Goal: Task Accomplishment & Management: Manage account settings

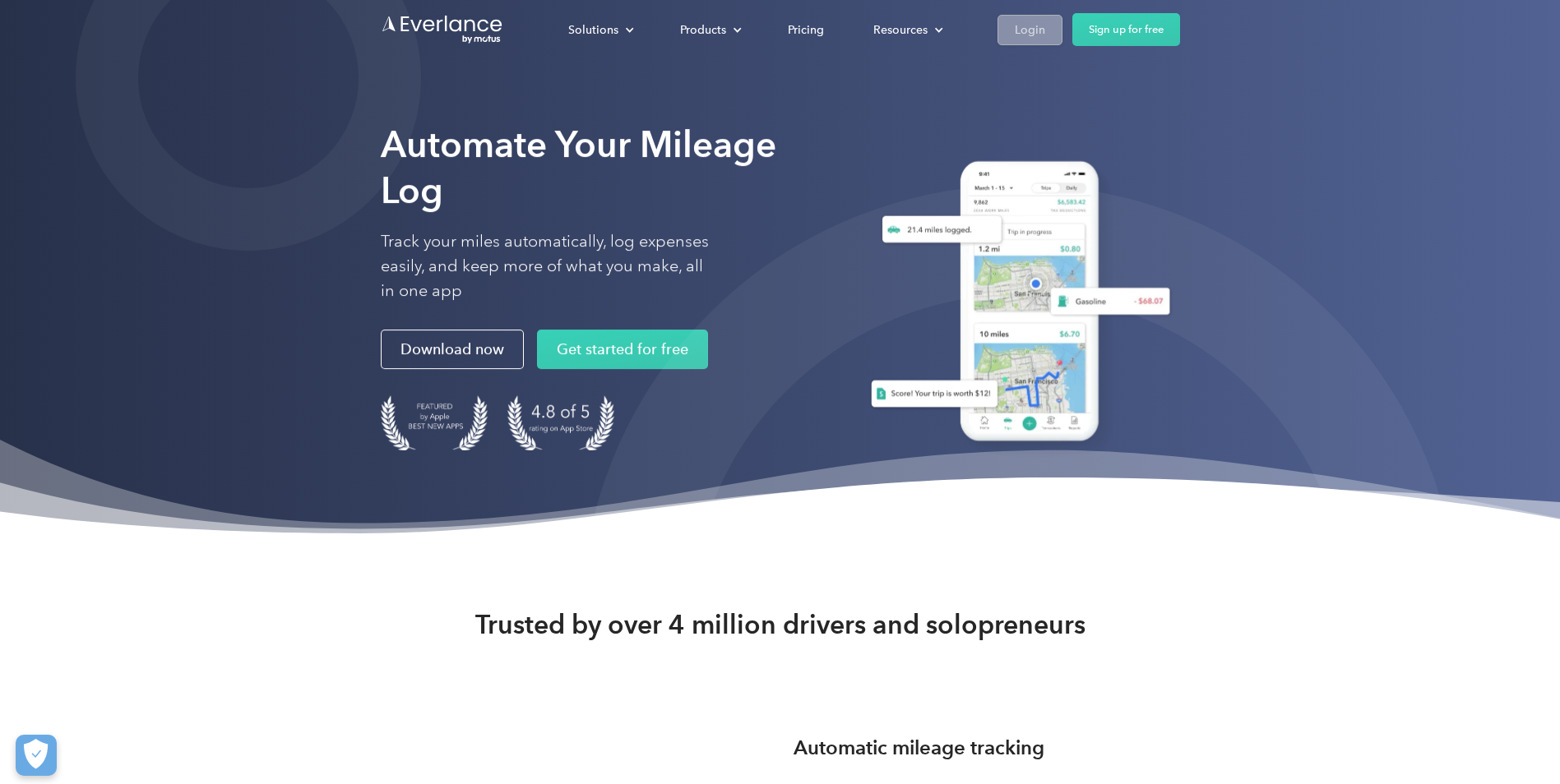
click at [1029, 29] on div "Login" at bounding box center [1029, 29] width 30 height 20
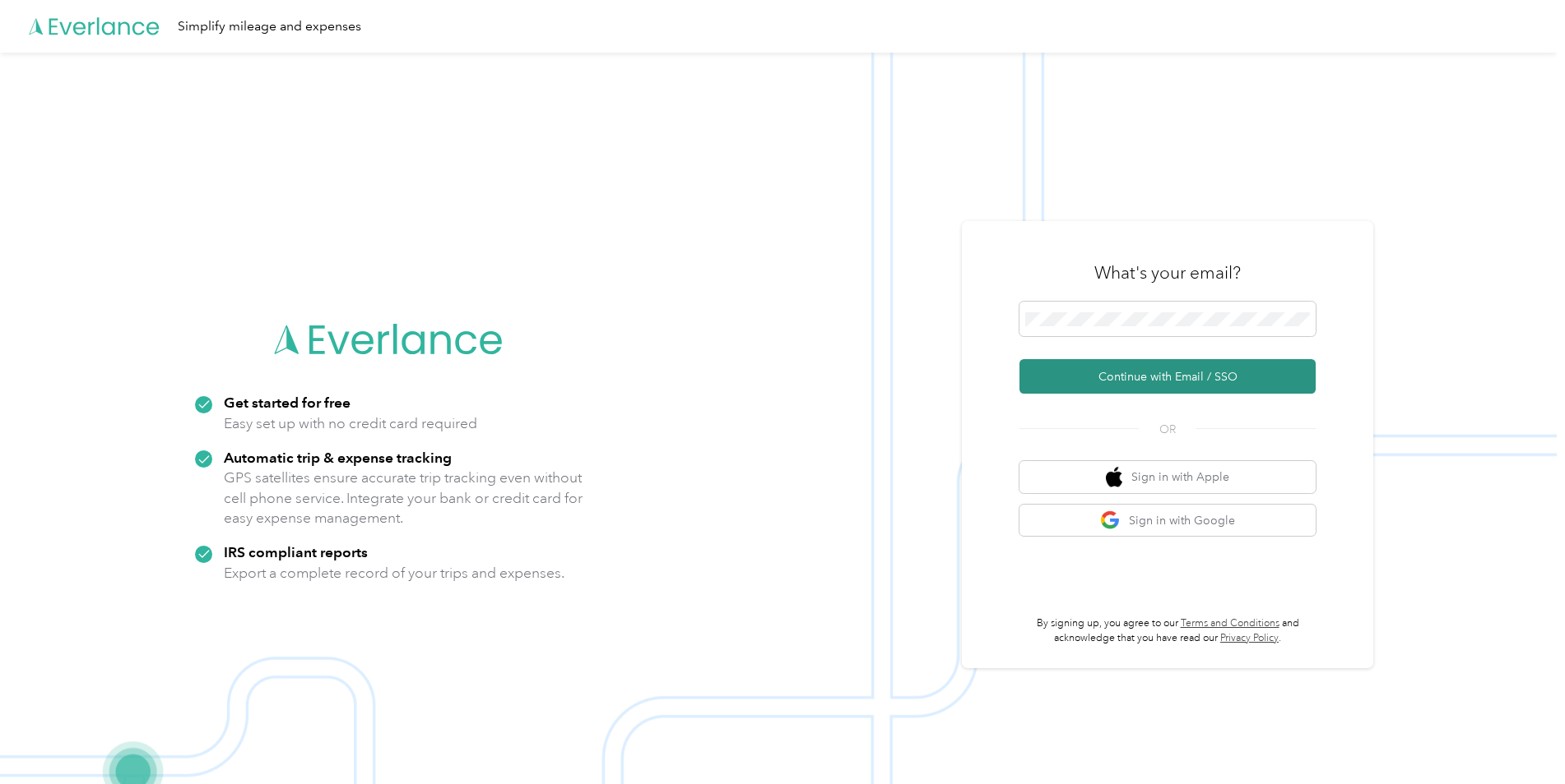
click at [1104, 380] on button "Continue with Email / SSO" at bounding box center [1168, 375] width 297 height 34
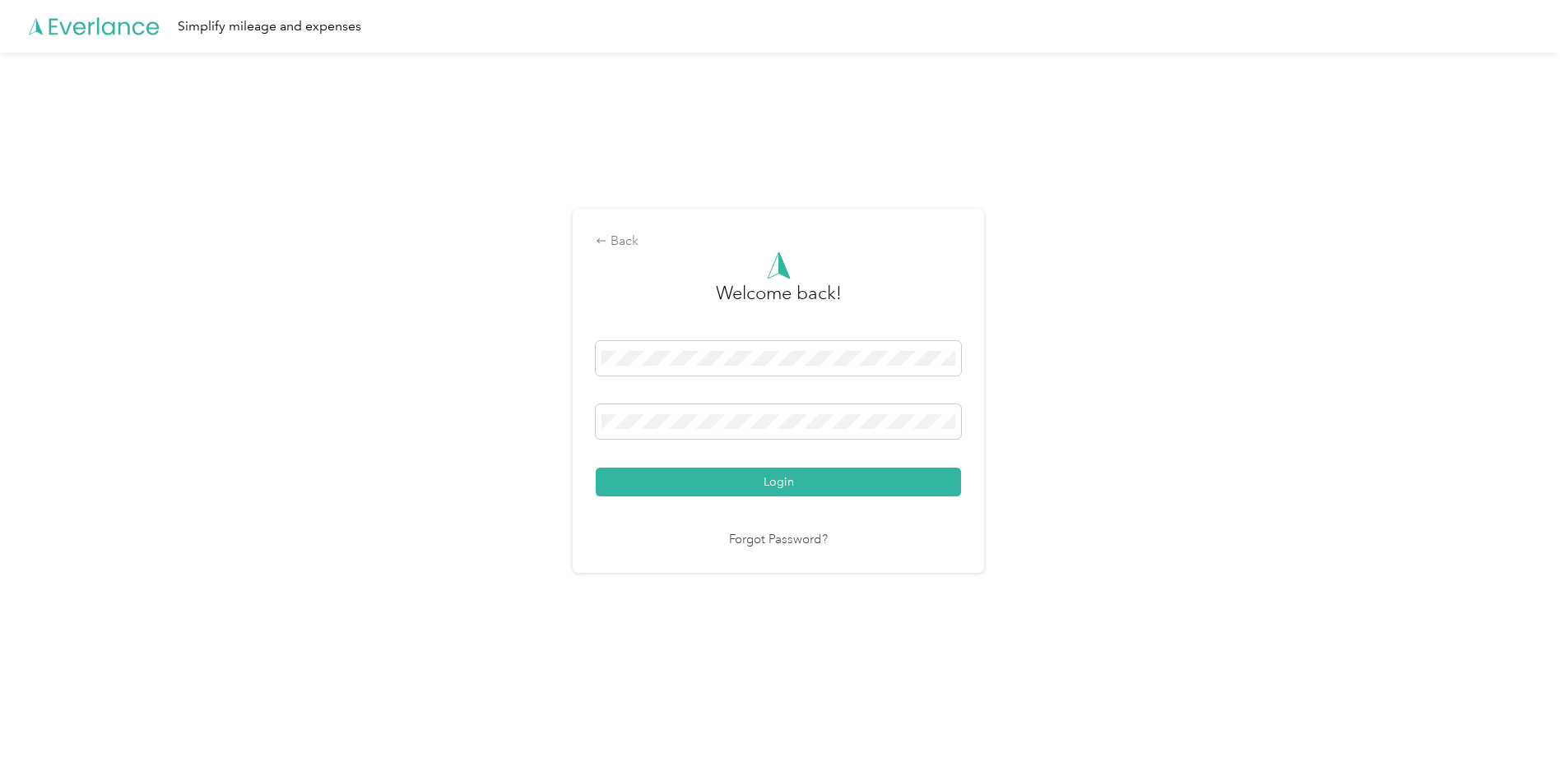
click at [878, 464] on div "Login" at bounding box center [778, 418] width 365 height 155
click at [875, 482] on button "Login" at bounding box center [778, 483] width 365 height 29
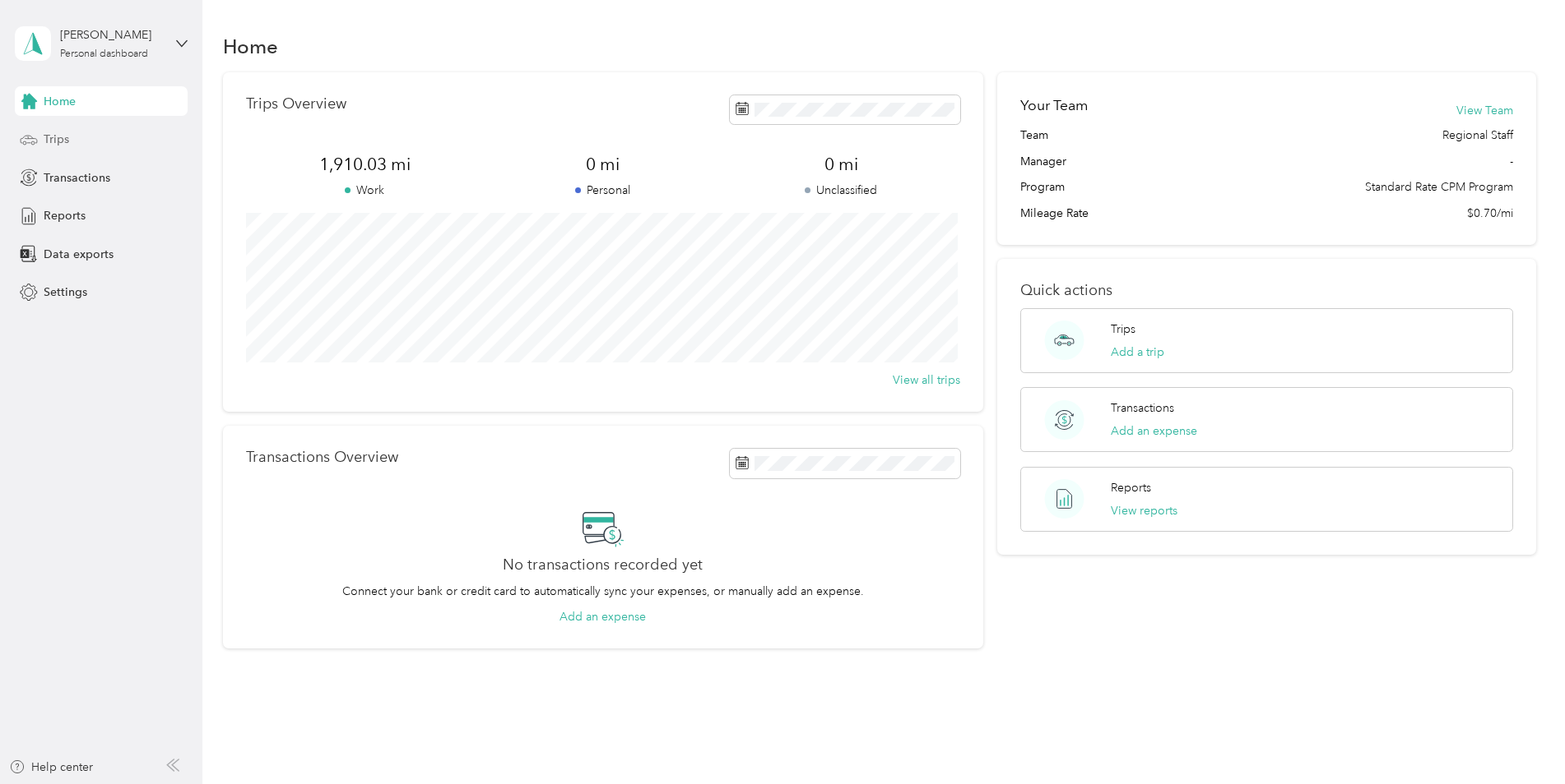
click at [71, 132] on div "Trips" at bounding box center [100, 139] width 173 height 29
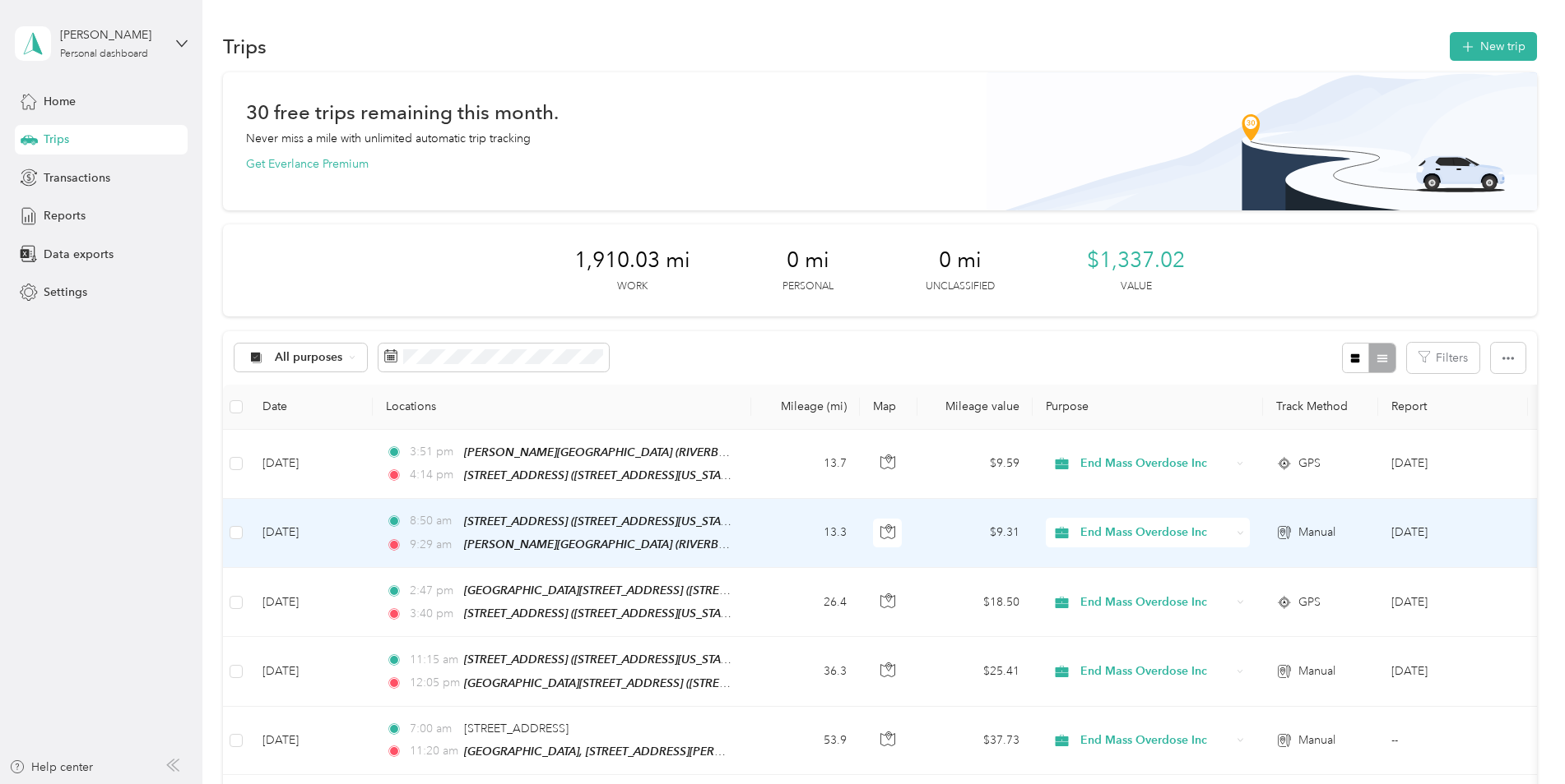
click at [678, 531] on div "8:50 am [STREET_ADDRESS] ([STREET_ADDRESS][US_STATE]) 9:29 am [PERSON_NAME][GEO…" at bounding box center [558, 532] width 345 height 42
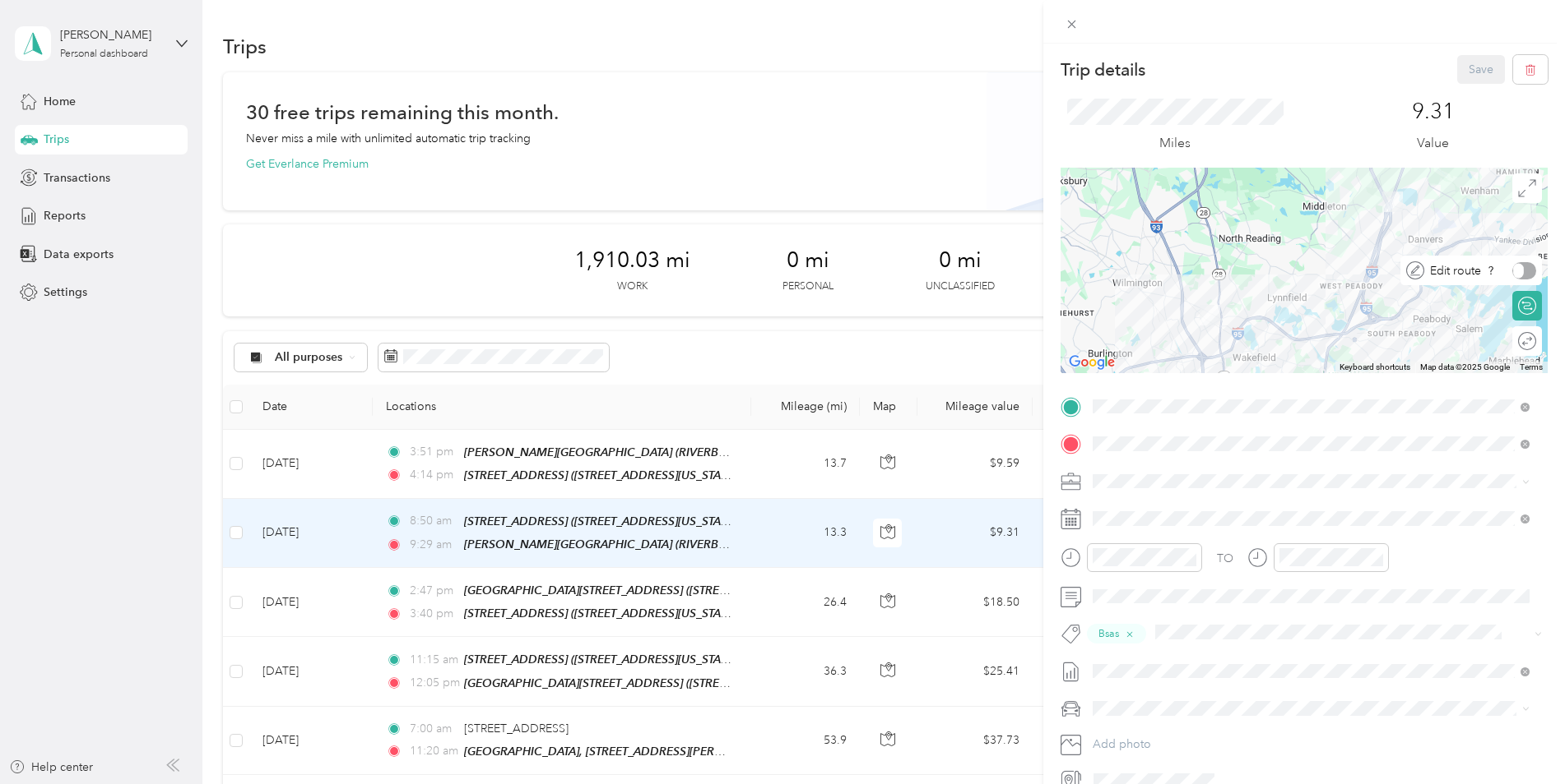
click at [1512, 273] on div at bounding box center [1524, 271] width 23 height 18
click at [1469, 73] on button "Save" at bounding box center [1480, 69] width 48 height 29
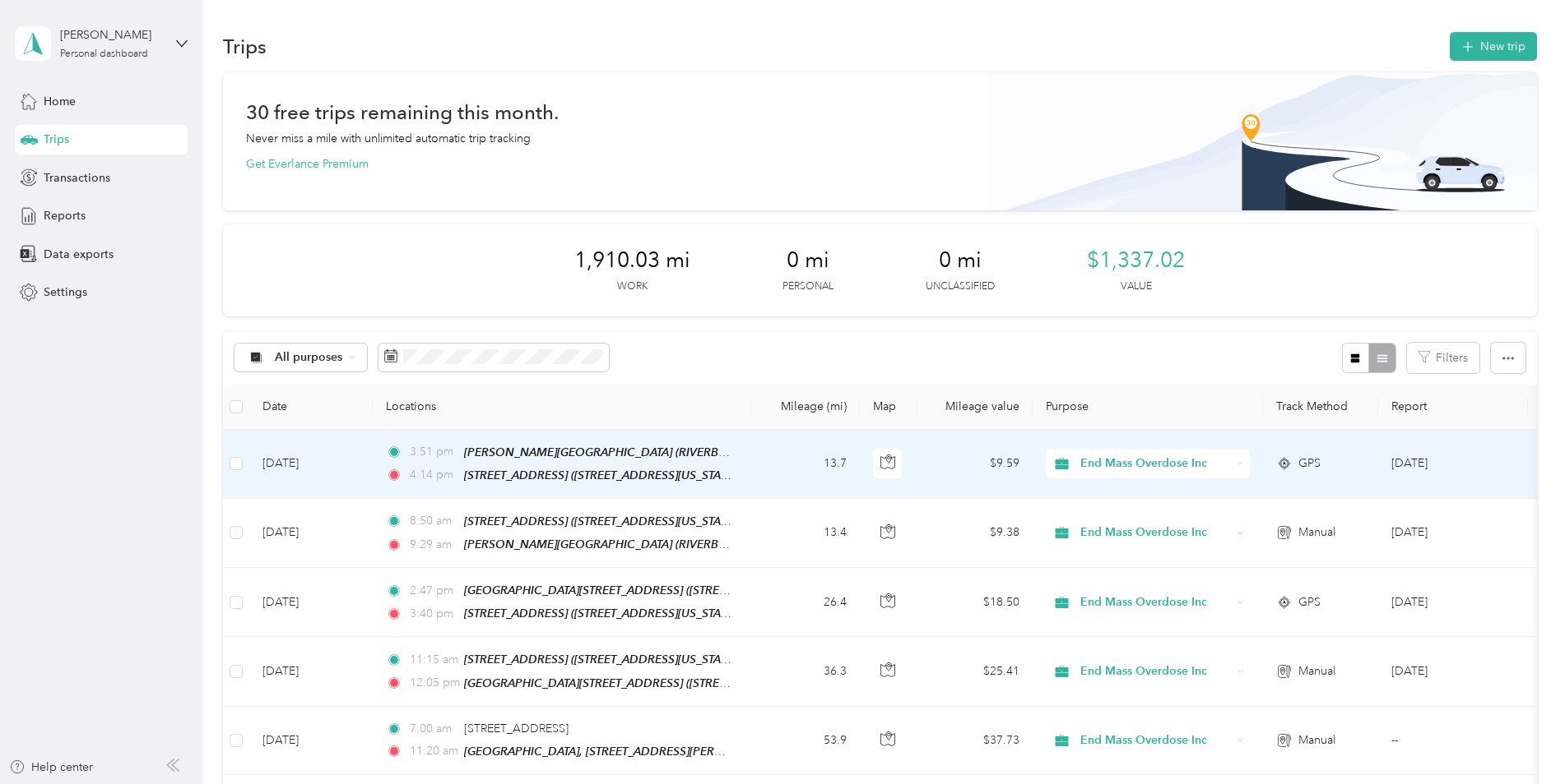
click at [287, 453] on td "[DATE]" at bounding box center [310, 464] width 123 height 69
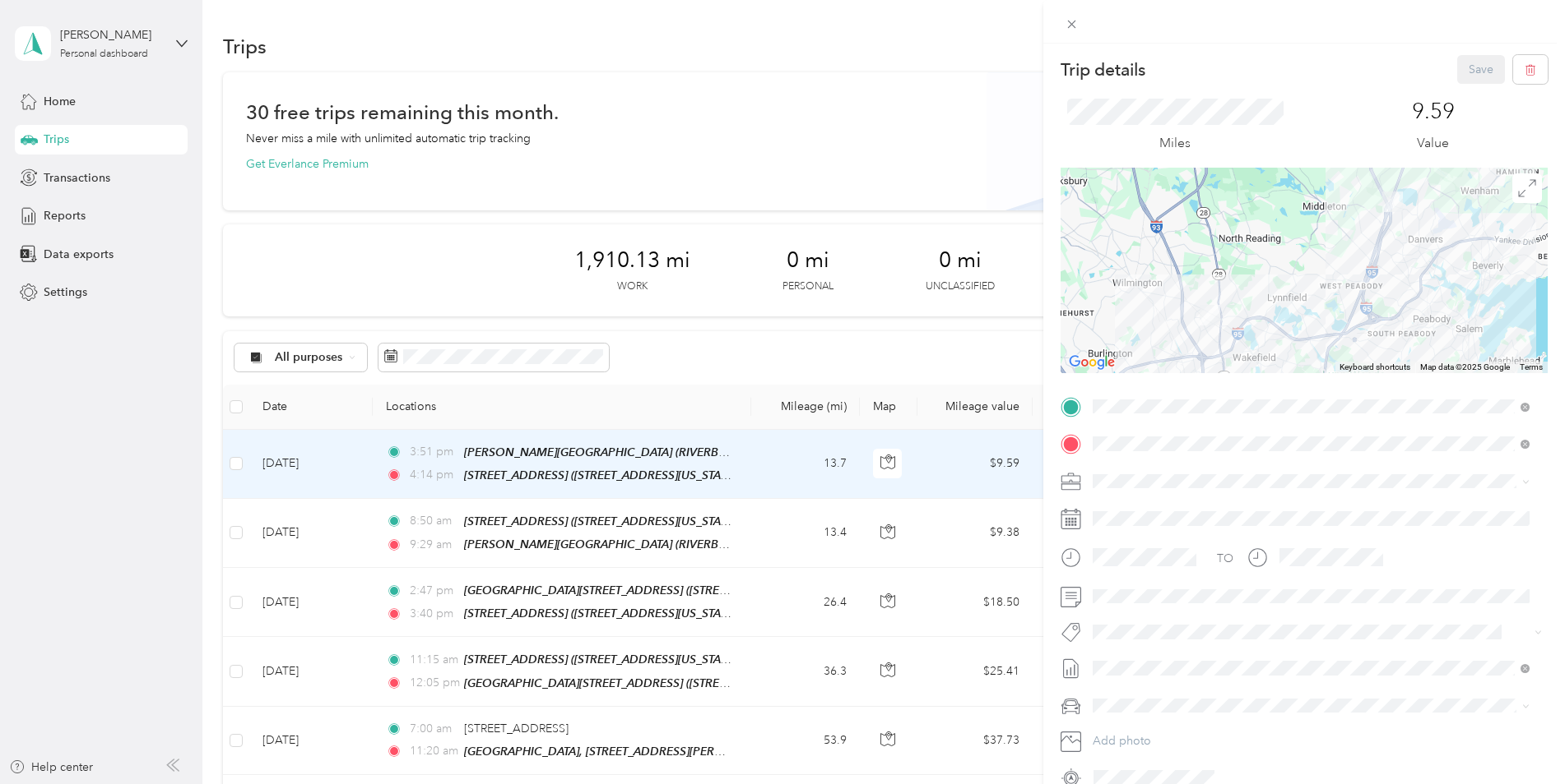
click at [1114, 439] on button "Bsas" at bounding box center [1120, 434] width 44 height 20
click at [1472, 56] on button "Save" at bounding box center [1480, 69] width 48 height 29
